Goal: Task Accomplishment & Management: Use online tool/utility

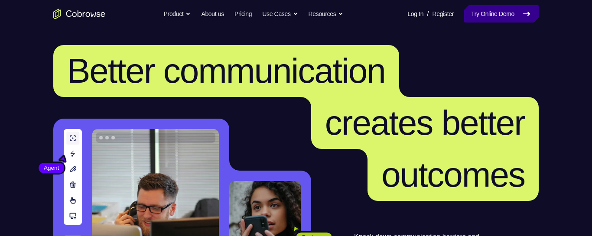
click at [488, 20] on link "Try Online Demo" at bounding box center [501, 13] width 74 height 17
click at [485, 13] on link "Try Online Demo" at bounding box center [501, 13] width 74 height 17
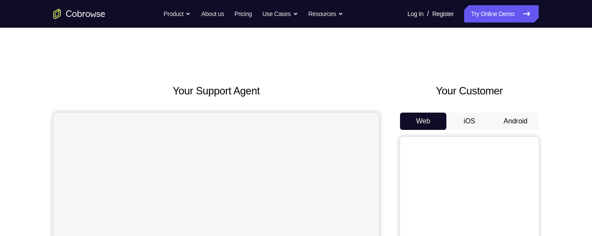
click at [529, 122] on button "Android" at bounding box center [515, 121] width 46 height 17
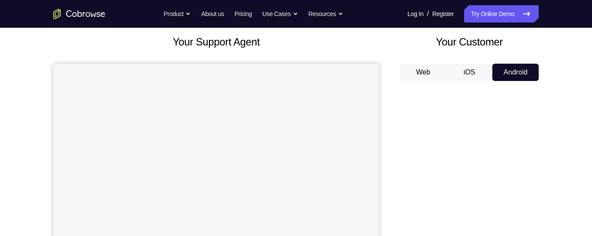
scroll to position [87, 0]
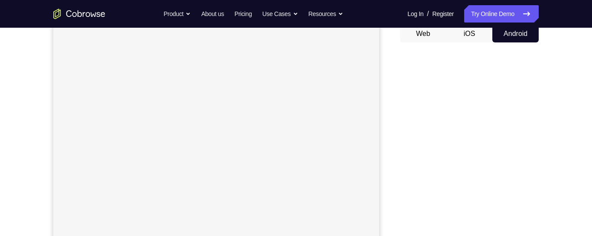
click at [473, 38] on button "iOS" at bounding box center [469, 33] width 46 height 17
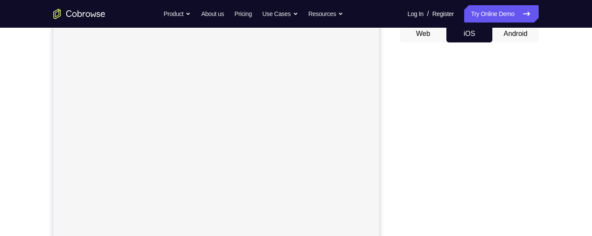
click at [425, 40] on button "Web" at bounding box center [423, 33] width 46 height 17
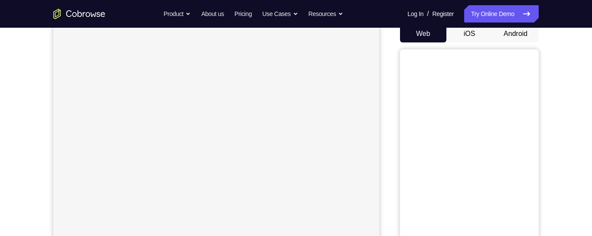
click at [521, 36] on button "Android" at bounding box center [515, 33] width 46 height 17
